Goal: Task Accomplishment & Management: Use online tool/utility

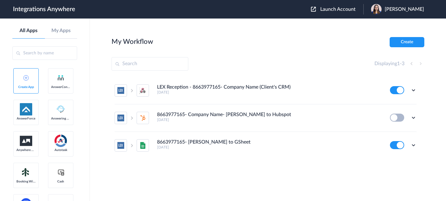
click at [343, 8] on span "Launch Account" at bounding box center [337, 9] width 35 height 5
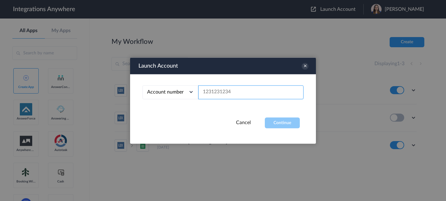
click at [265, 91] on input "text" at bounding box center [250, 92] width 105 height 14
paste input "7042695956"
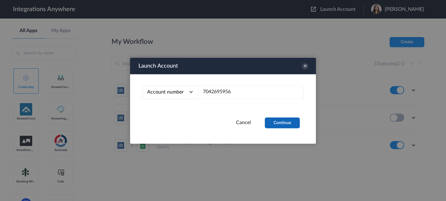
click at [284, 122] on button "Continue" at bounding box center [282, 123] width 35 height 11
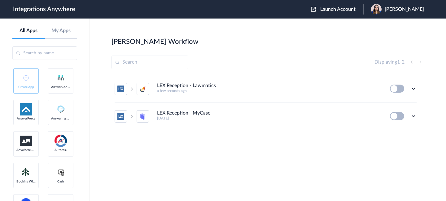
click at [343, 11] on span "Launch Account" at bounding box center [337, 9] width 35 height 5
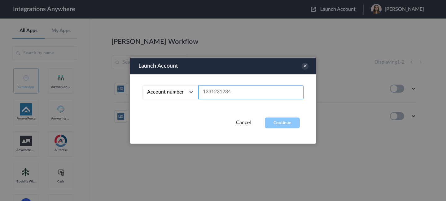
click at [253, 92] on input "text" at bounding box center [250, 92] width 105 height 14
click at [262, 96] on input "text" at bounding box center [250, 92] width 105 height 14
paste input "7042695956"
type input "7042695956"
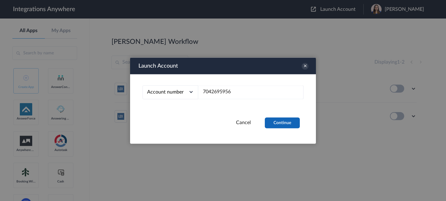
click at [287, 127] on button "Continue" at bounding box center [282, 123] width 35 height 11
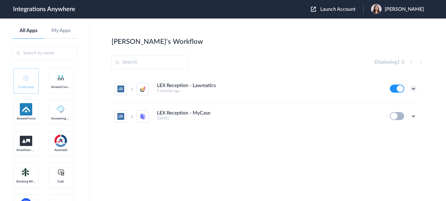
click at [412, 87] on icon at bounding box center [413, 89] width 6 height 6
click at [393, 103] on link "Edit" at bounding box center [388, 103] width 15 height 4
click at [407, 10] on span "Akanksha Sharma" at bounding box center [403, 9] width 39 height 6
click at [392, 25] on li "My Account" at bounding box center [396, 24] width 67 height 11
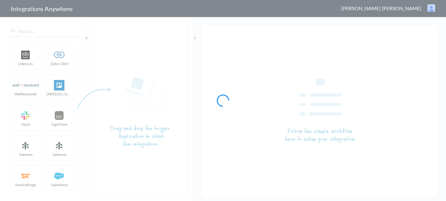
type input "LEX Reception - Lawmatics"
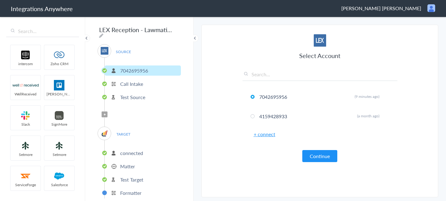
click at [106, 112] on span "Filter Applied" at bounding box center [105, 115] width 6 height 6
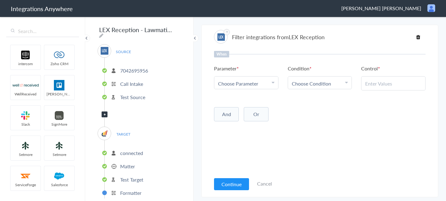
click at [265, 84] on div "Choose Parameter" at bounding box center [246, 83] width 56 height 7
click at [262, 83] on div "Choose Parameter" at bounding box center [246, 83] width 56 height 7
click at [241, 100] on input "text" at bounding box center [246, 100] width 64 height 13
paste input "Call Type"
type input "Call Type"
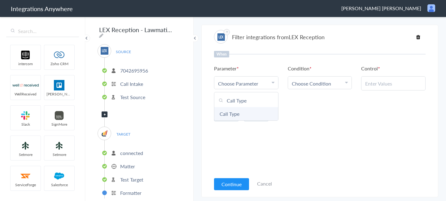
click at [239, 115] on link "Call Type" at bounding box center [246, 113] width 64 height 13
click at [331, 84] on div "Choose Condition" at bounding box center [320, 83] width 56 height 7
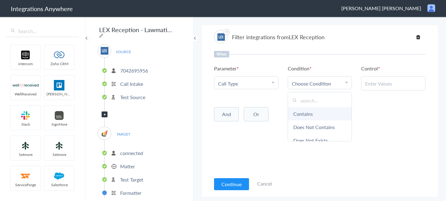
click at [313, 114] on link "Contains" at bounding box center [320, 113] width 64 height 13
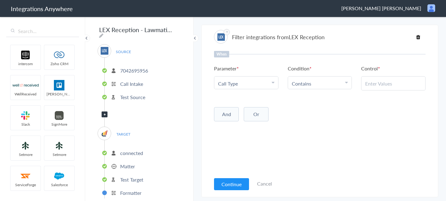
click at [390, 84] on input "text" at bounding box center [393, 83] width 56 height 7
paste input "New Client"
type input "New Client"
click at [366, 117] on div "And Or Add Filter" at bounding box center [319, 113] width 211 height 15
click at [224, 182] on button "Continue" at bounding box center [231, 185] width 35 height 12
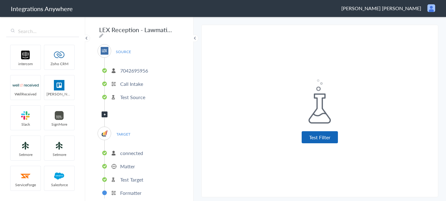
click at [322, 141] on button "Test Filter" at bounding box center [319, 138] width 36 height 12
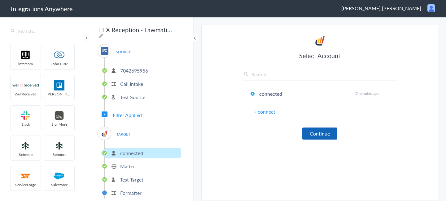
click at [335, 132] on button "Continue" at bounding box center [319, 134] width 35 height 12
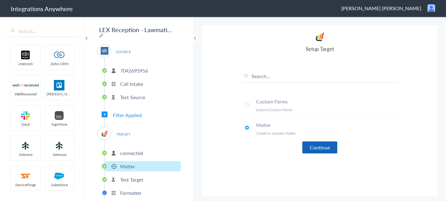
click at [324, 145] on button "Continue" at bounding box center [319, 148] width 35 height 12
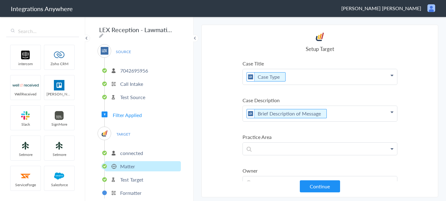
scroll to position [115, 0]
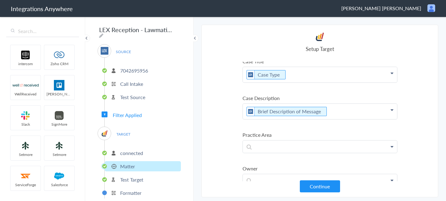
click at [329, 111] on p "Brief Description of Message" at bounding box center [320, 111] width 154 height 15
click at [325, 111] on icon "To enrich screen reader interactions, please activate Accessibility in Grammarl…" at bounding box center [326, 112] width 7 height 8
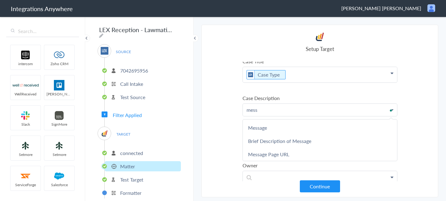
click at [315, 120] on ul "First Name Last Name Email Phone Case Name/Number Was the call transferred to […" at bounding box center [319, 140] width 155 height 42
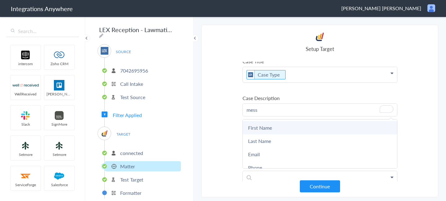
click at [309, 123] on link "First Name" at bounding box center [320, 127] width 154 height 13
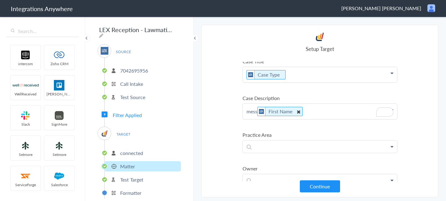
click at [300, 112] on icon "To enrich screen reader interactions, please activate Accessibility in Grammarl…" at bounding box center [298, 112] width 7 height 8
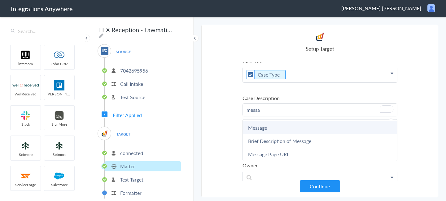
click at [276, 131] on link "Message" at bounding box center [320, 127] width 154 height 13
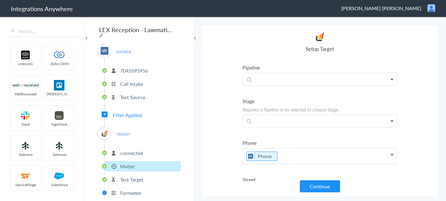
scroll to position [251, 0]
click at [325, 191] on button "Continue" at bounding box center [320, 187] width 40 height 12
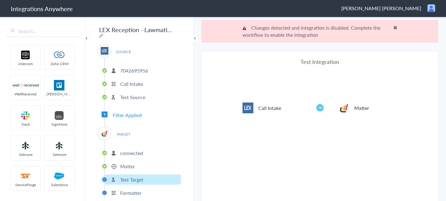
scroll to position [23, 0]
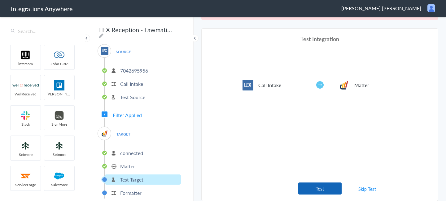
click at [317, 186] on button "Test" at bounding box center [319, 189] width 43 height 12
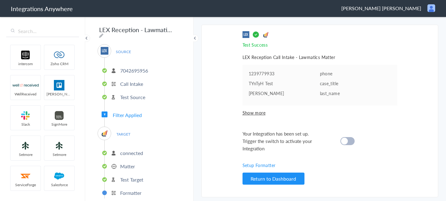
scroll to position [0, 0]
click at [345, 140] on cite at bounding box center [344, 141] width 7 height 7
click at [119, 114] on span "Filter Applied" at bounding box center [127, 115] width 29 height 7
